Goal: Transaction & Acquisition: Obtain resource

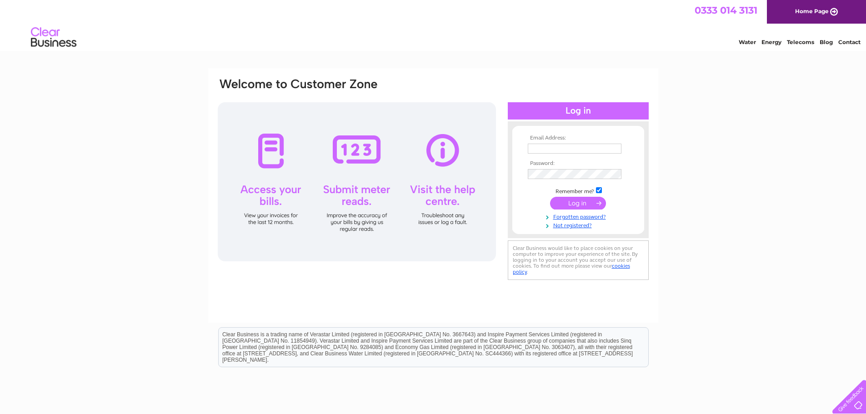
click at [546, 153] on input "text" at bounding box center [575, 149] width 94 height 10
type input "pepes0102@hotmail.com"
click at [550, 198] on input "submit" at bounding box center [578, 204] width 56 height 13
click at [575, 199] on input "submit" at bounding box center [578, 204] width 56 height 13
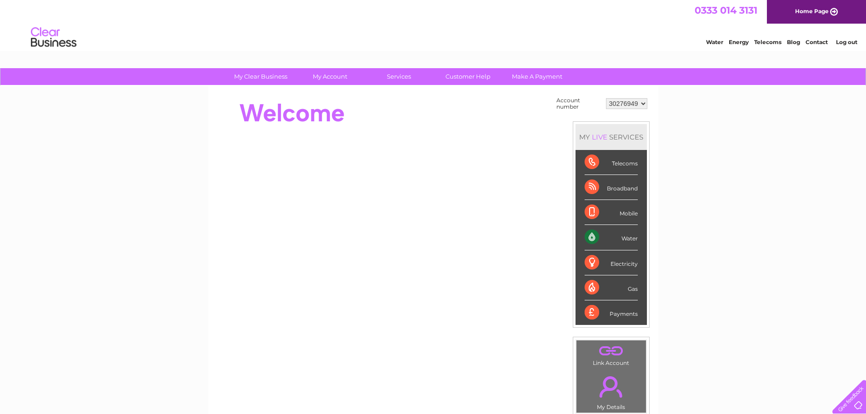
click at [606, 285] on div "Gas" at bounding box center [611, 288] width 53 height 25
click at [601, 133] on div "LIVE" at bounding box center [599, 137] width 19 height 9
click at [629, 105] on select "30276949" at bounding box center [626, 103] width 41 height 11
click at [725, 146] on div "My Clear Business Login Details My Details My Preferences Link Account My Accou…" at bounding box center [433, 324] width 866 height 513
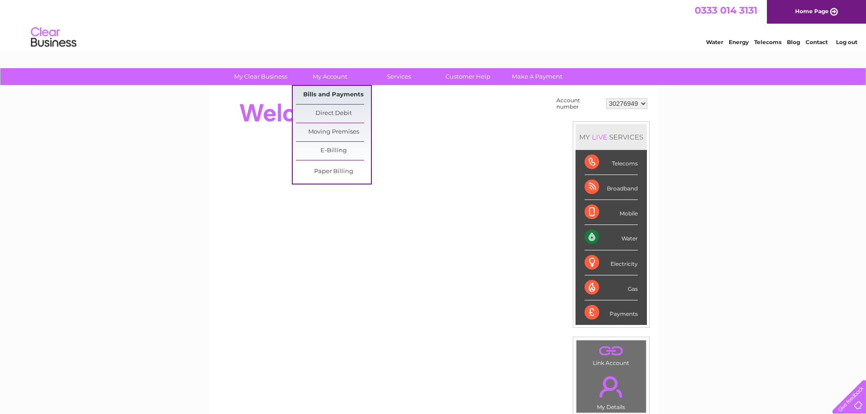
click at [346, 90] on link "Bills and Payments" at bounding box center [333, 95] width 75 height 18
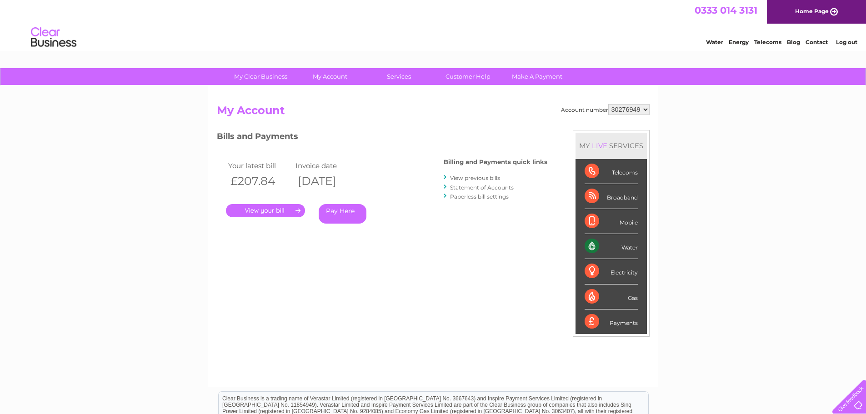
click at [482, 177] on link "View previous bills" at bounding box center [475, 178] width 50 height 7
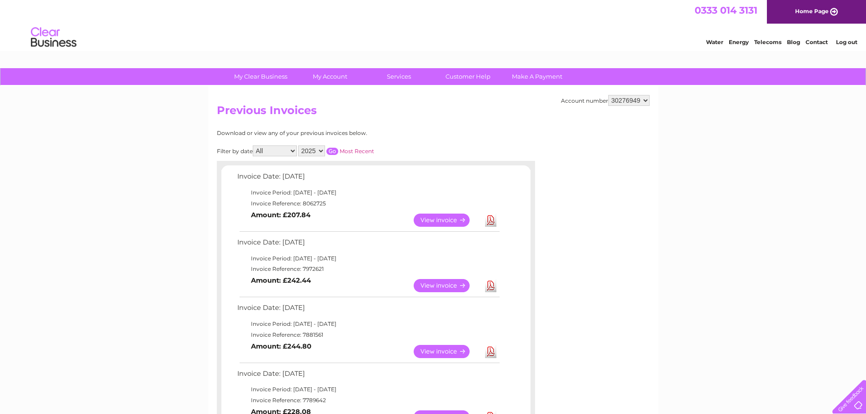
click at [432, 281] on link "View" at bounding box center [447, 285] width 67 height 13
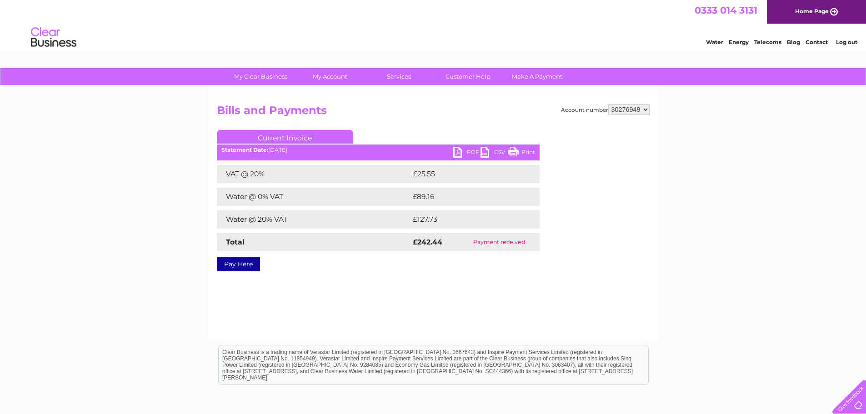
click at [467, 152] on link "PDF" at bounding box center [466, 153] width 27 height 13
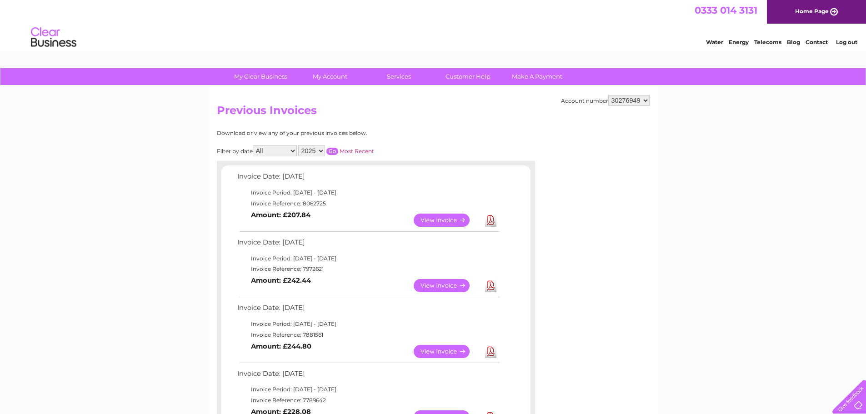
click at [449, 352] on link "View" at bounding box center [447, 351] width 67 height 13
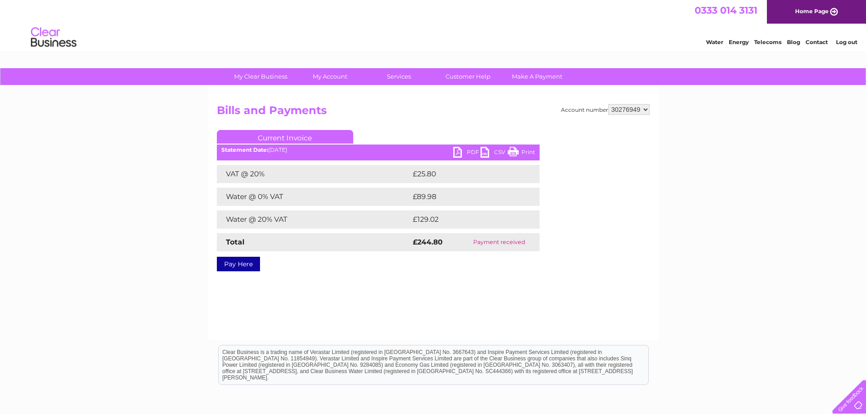
click at [462, 151] on link "PDF" at bounding box center [466, 153] width 27 height 13
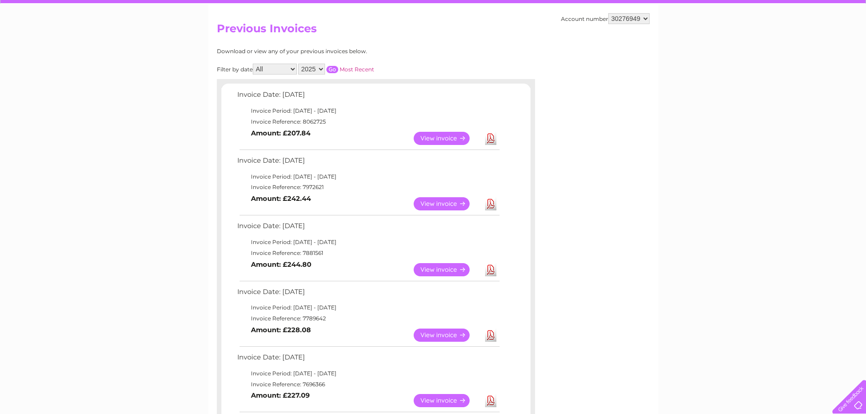
scroll to position [91, 0]
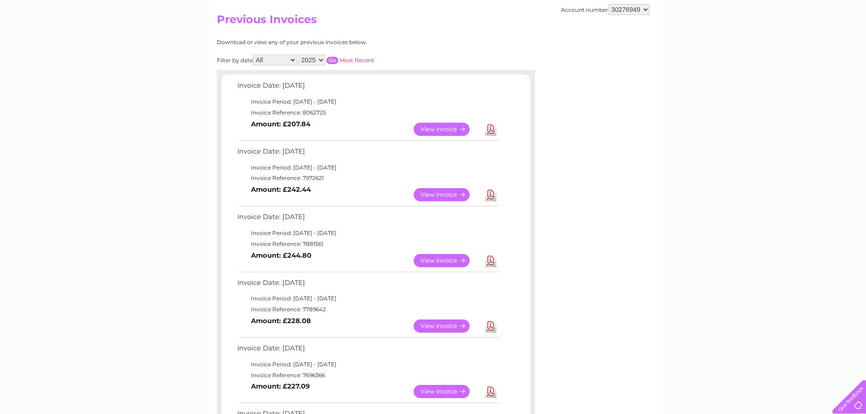
click at [435, 318] on td "View" at bounding box center [447, 326] width 71 height 18
click at [438, 324] on link "View" at bounding box center [447, 326] width 67 height 13
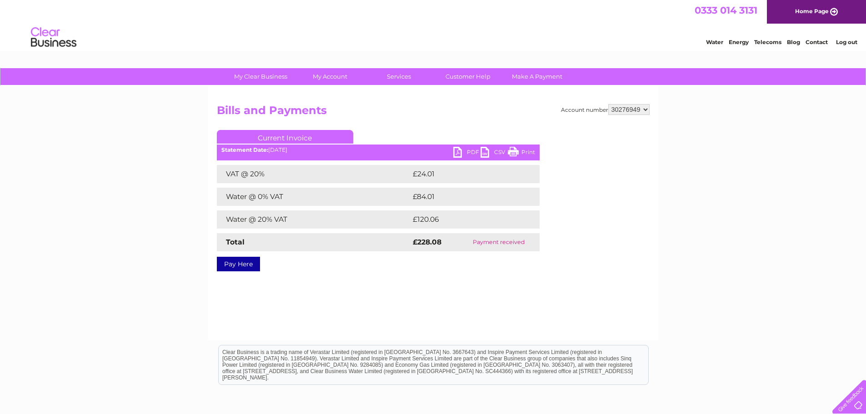
click at [464, 151] on link "PDF" at bounding box center [466, 153] width 27 height 13
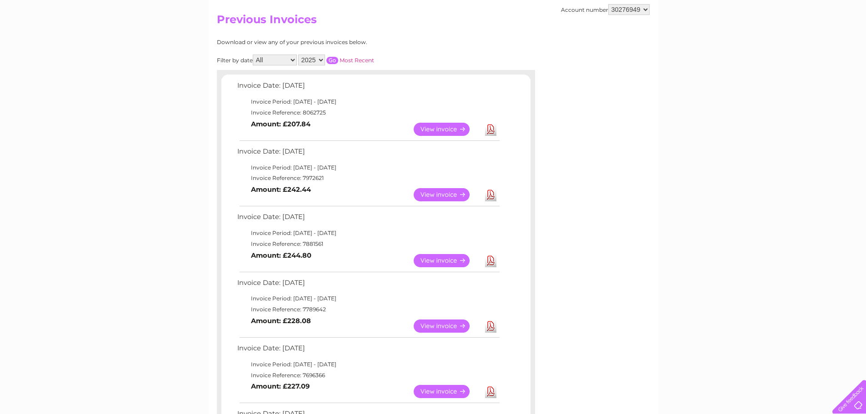
click at [434, 128] on link "View" at bounding box center [447, 129] width 67 height 13
click at [444, 137] on td "View" at bounding box center [447, 130] width 71 height 18
click at [447, 130] on link "View" at bounding box center [447, 129] width 67 height 13
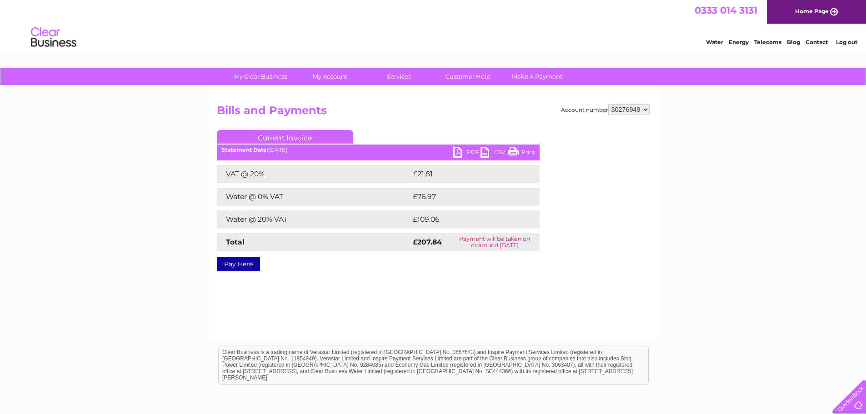
click at [459, 151] on link "PDF" at bounding box center [466, 153] width 27 height 13
click at [626, 303] on div "Account number 30276949 Bills and Payments Current Invoice PDF CSV Print VAT @ …" at bounding box center [433, 213] width 450 height 255
